Goal: Task Accomplishment & Management: Manage account settings

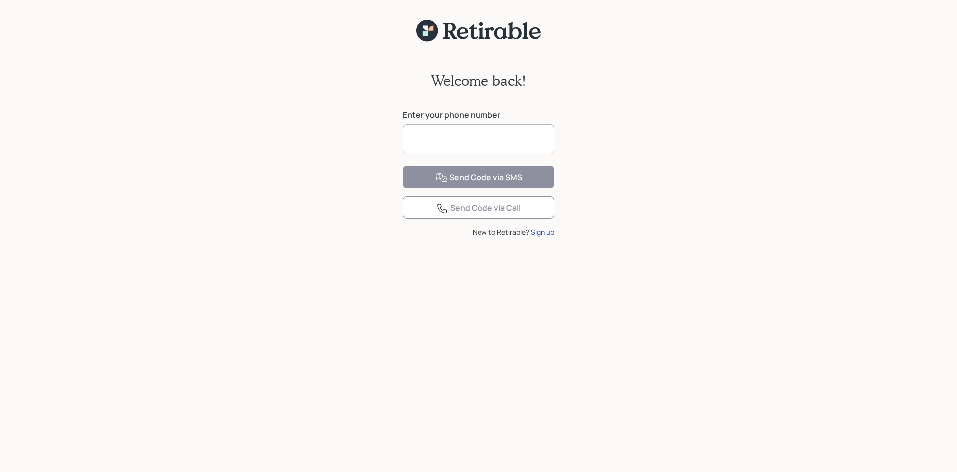
click at [436, 148] on input at bounding box center [479, 139] width 152 height 30
type input "**********"
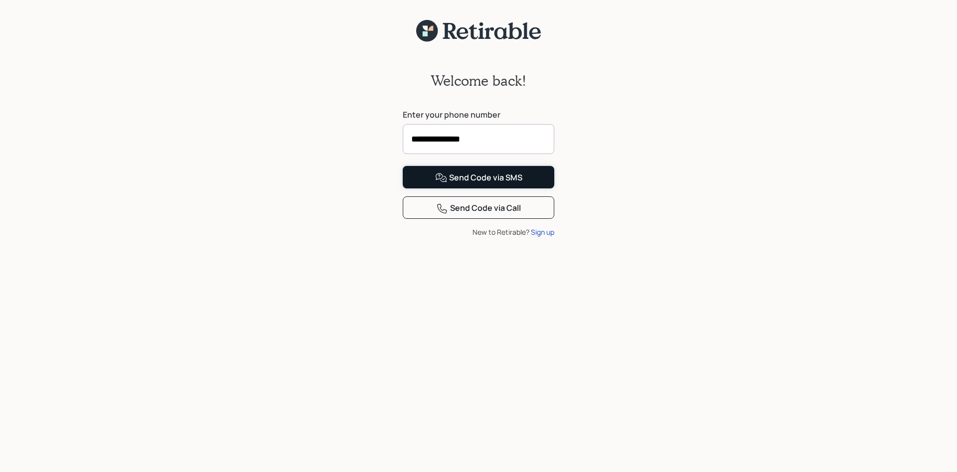
click at [474, 184] on div "Send Code via SMS" at bounding box center [478, 178] width 87 height 12
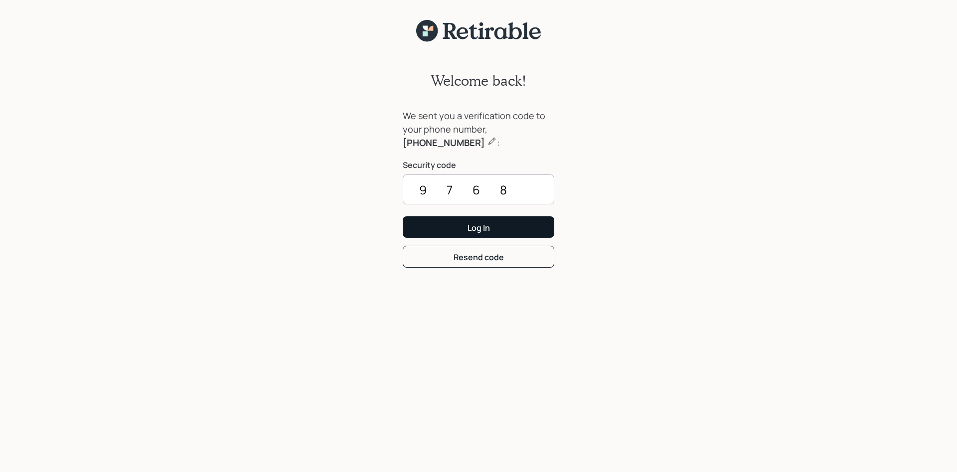
type input "9768"
click at [425, 227] on button "Log In" at bounding box center [479, 226] width 152 height 21
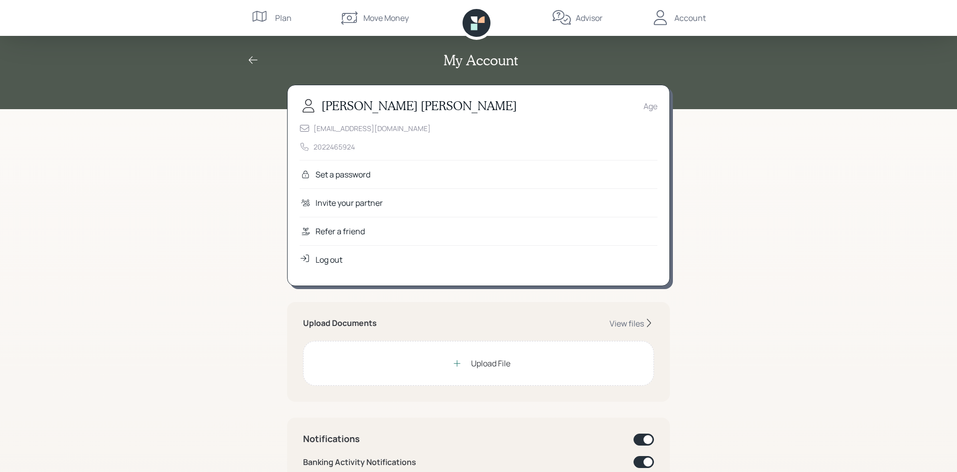
click at [332, 168] on div "Set a password" at bounding box center [479, 174] width 358 height 28
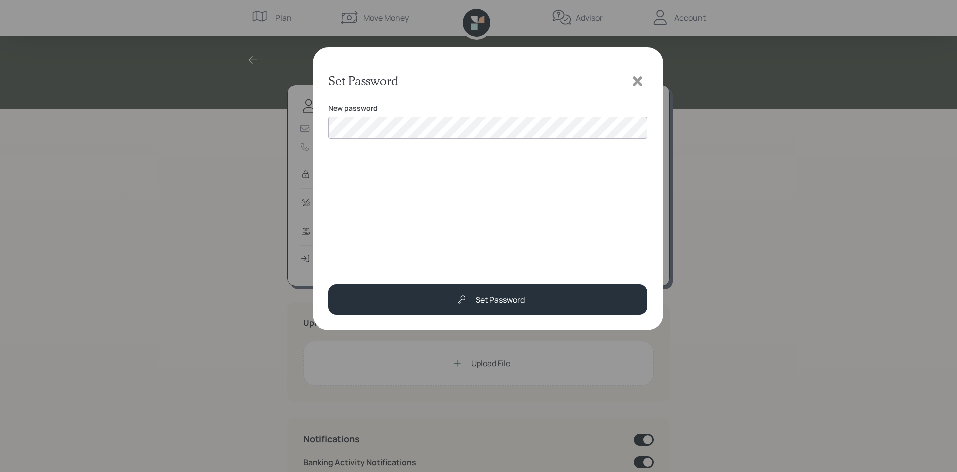
click at [332, 168] on div "New password" at bounding box center [488, 183] width 319 height 161
click at [332, 168] on div "New password Password is required" at bounding box center [488, 183] width 319 height 161
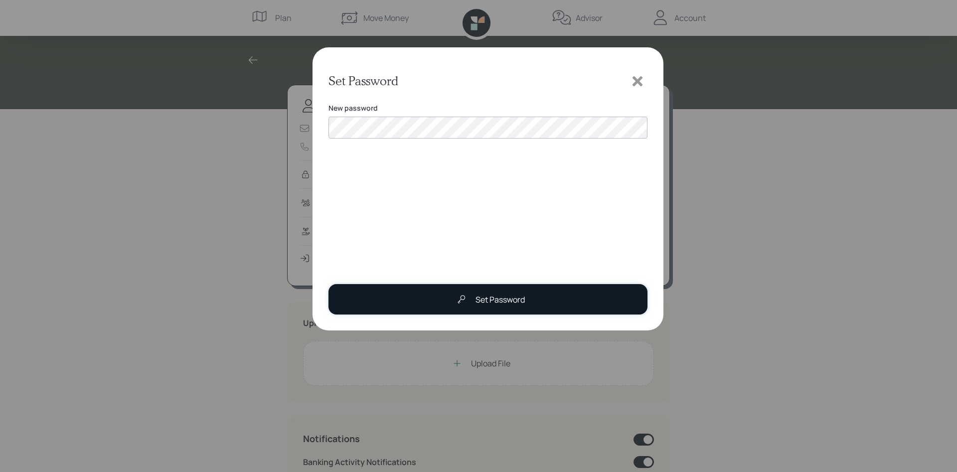
click at [497, 296] on div "Set Password" at bounding box center [500, 300] width 49 height 12
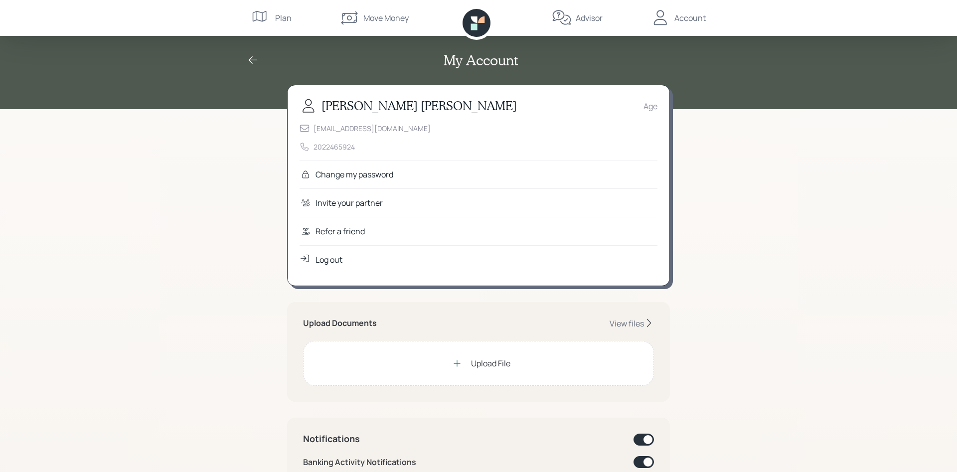
click at [782, 158] on div "My Account [PERSON_NAME] Age [EMAIL_ADDRESS][DOMAIN_NAME] 2022465924 Change my …" at bounding box center [478, 462] width 957 height 925
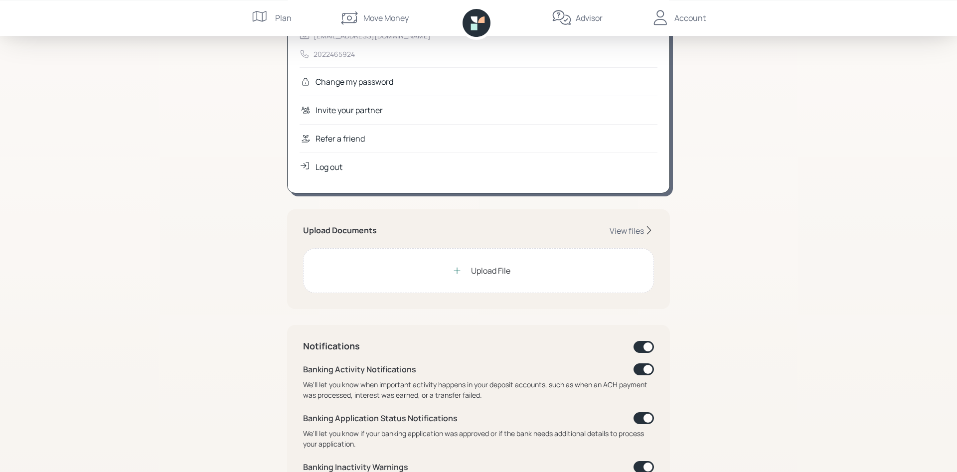
scroll to position [72, 0]
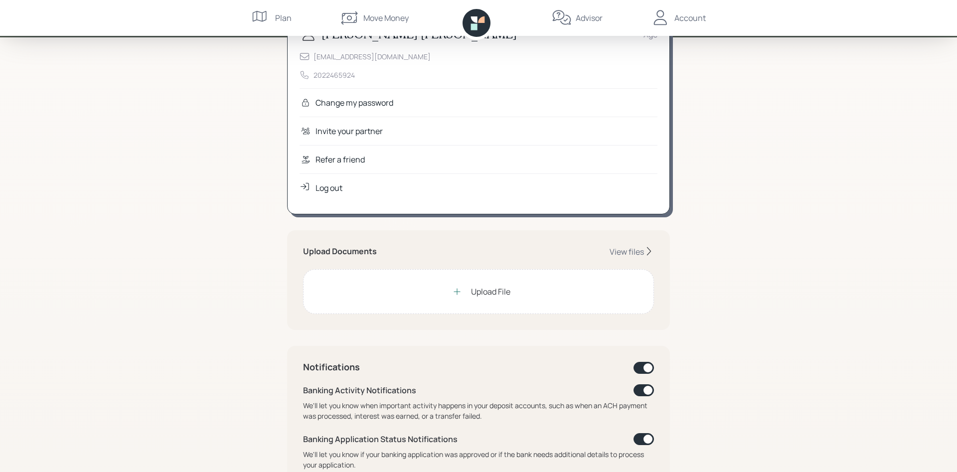
click at [487, 290] on div "Upload File" at bounding box center [490, 292] width 39 height 12
click at [458, 292] on icon at bounding box center [457, 292] width 10 height 10
click at [638, 250] on div "View files" at bounding box center [627, 251] width 34 height 11
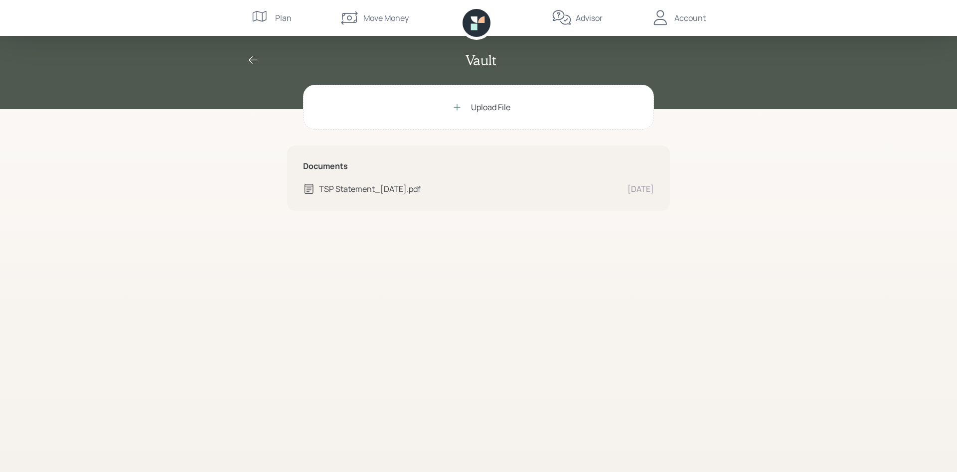
click at [455, 103] on icon at bounding box center [457, 107] width 10 height 10
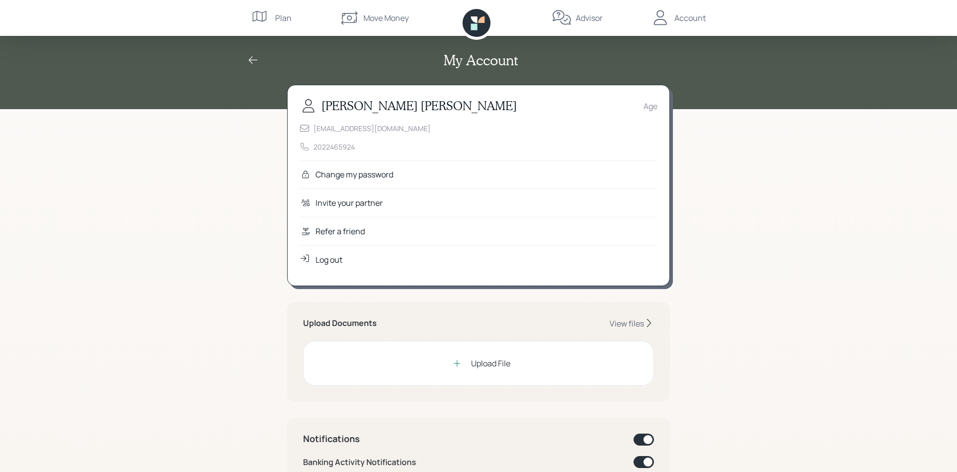
click at [454, 361] on icon at bounding box center [457, 363] width 10 height 10
